Goal: Find specific page/section: Find specific page/section

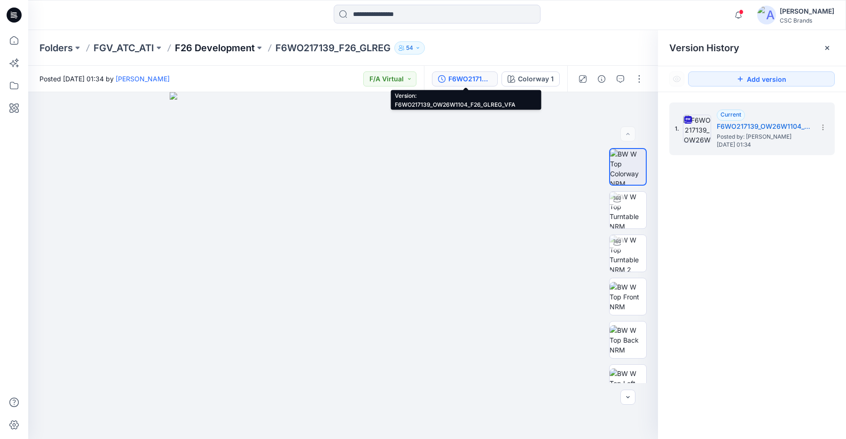
click at [233, 49] on p "F26 Development" at bounding box center [215, 47] width 80 height 13
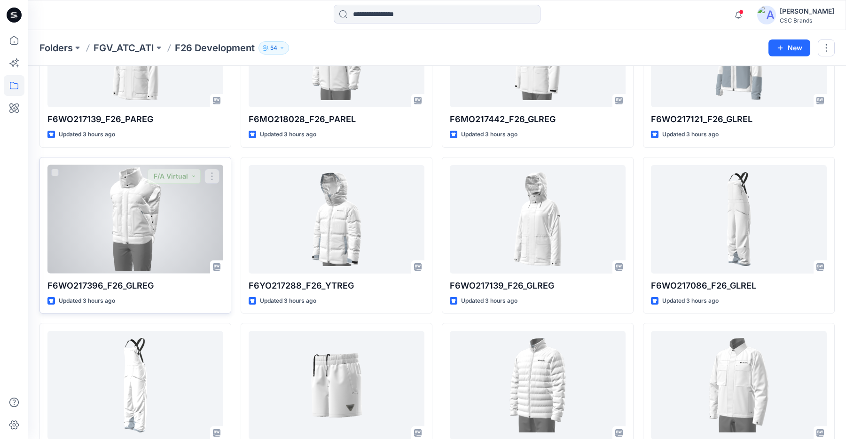
scroll to position [598, 0]
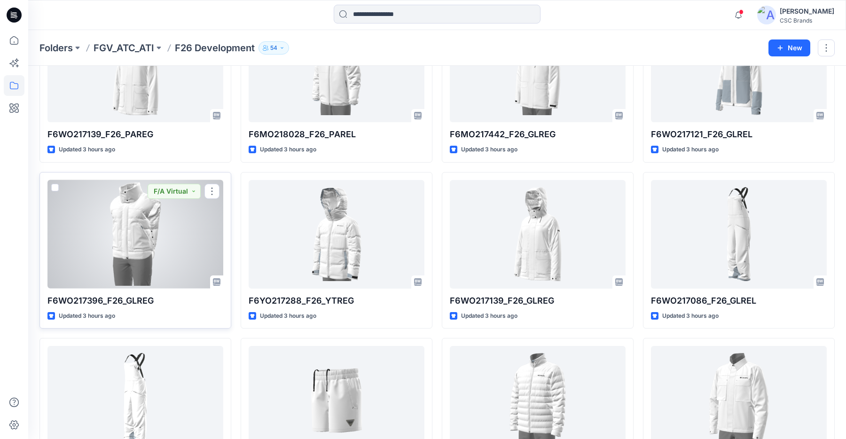
click at [179, 252] on div at bounding box center [135, 234] width 176 height 109
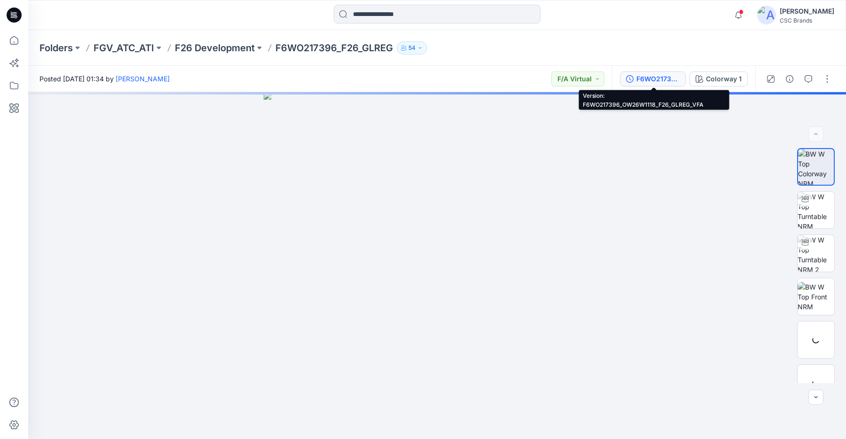
click at [675, 80] on div "F6WO217396_OW26W1118_F26_GLREG_VFA" at bounding box center [657, 79] width 43 height 10
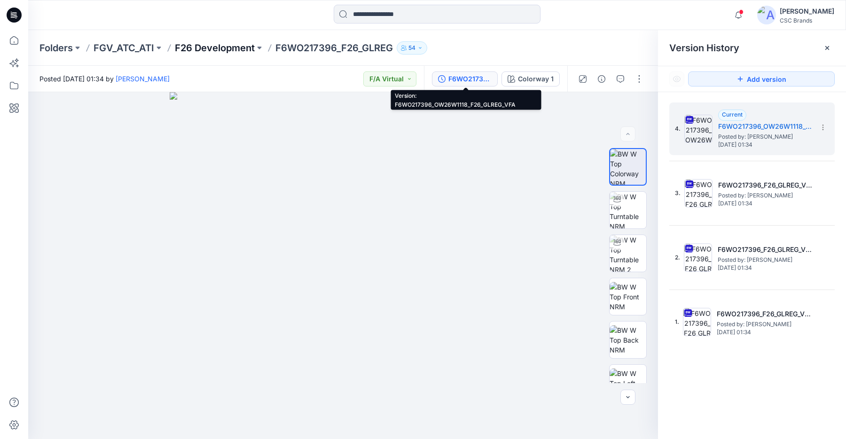
click at [196, 49] on p "F26 Development" at bounding box center [215, 47] width 80 height 13
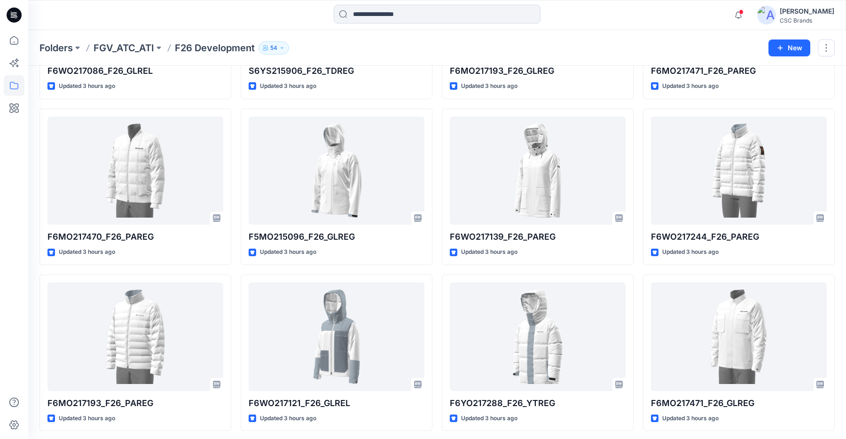
scroll to position [996, 0]
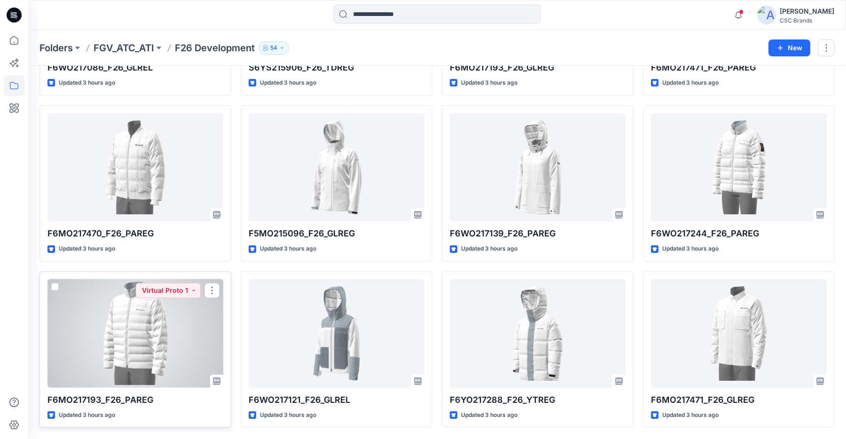
click at [113, 320] on div at bounding box center [135, 333] width 176 height 109
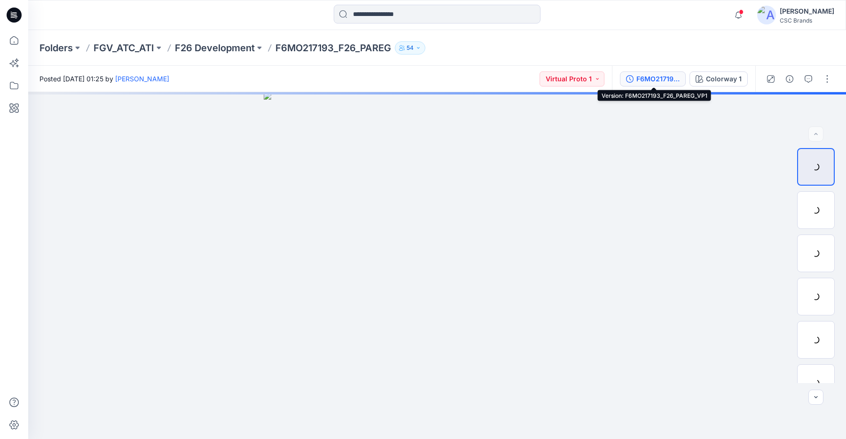
click at [662, 80] on div "F6MO217193_F26_PAREG_VP1" at bounding box center [657, 79] width 43 height 10
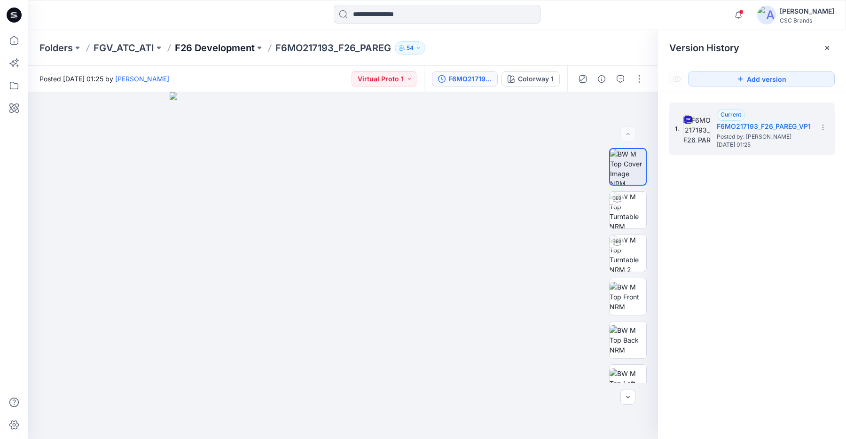
click at [246, 49] on p "F26 Development" at bounding box center [215, 47] width 80 height 13
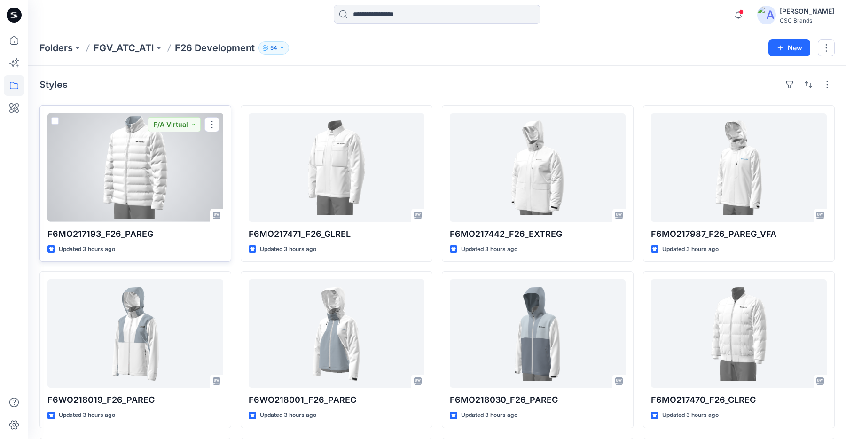
click at [139, 173] on div at bounding box center [135, 167] width 176 height 109
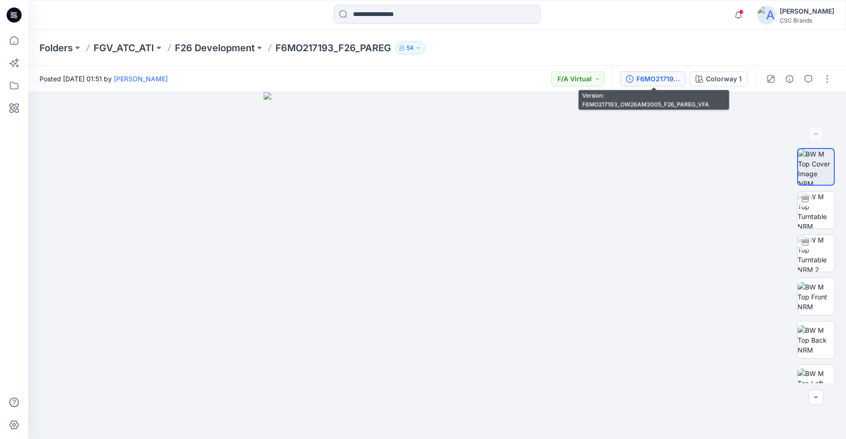
click at [663, 82] on div "F6MO217193_OW26AM3005_F26_PAREG_VFA" at bounding box center [657, 79] width 43 height 10
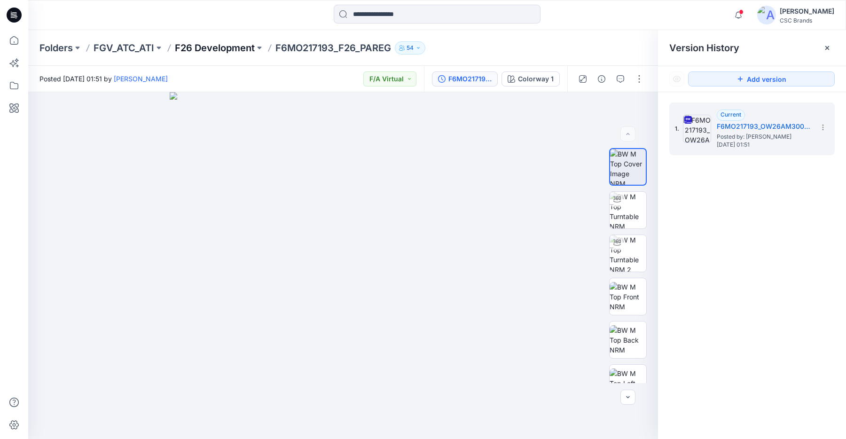
click at [225, 49] on p "F26 Development" at bounding box center [215, 47] width 80 height 13
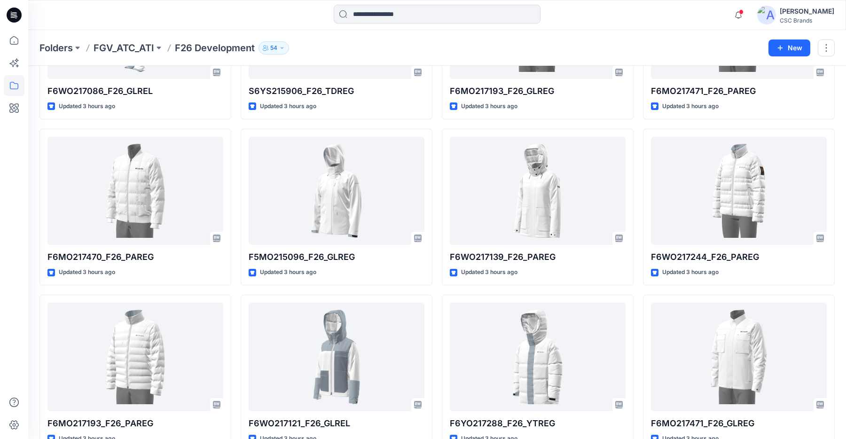
scroll to position [996, 0]
